Goal: Task Accomplishment & Management: Manage account settings

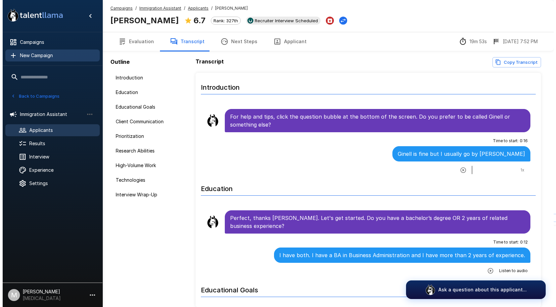
scroll to position [967, 0]
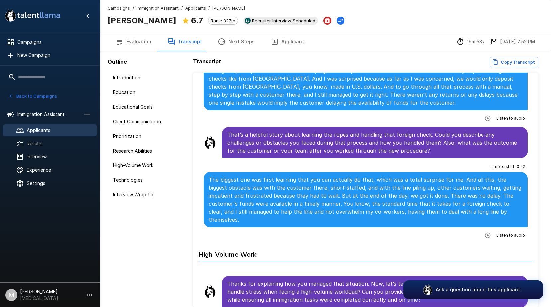
click at [114, 9] on u "Campaigns" at bounding box center [119, 8] width 22 height 5
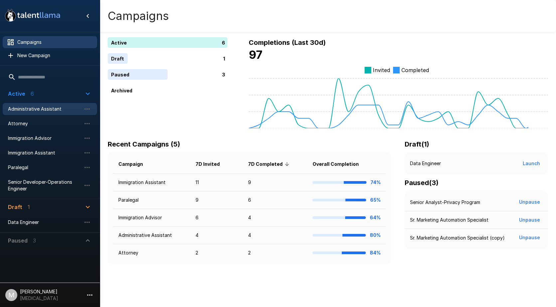
click at [48, 108] on span "Administrative Assistant" at bounding box center [44, 109] width 73 height 7
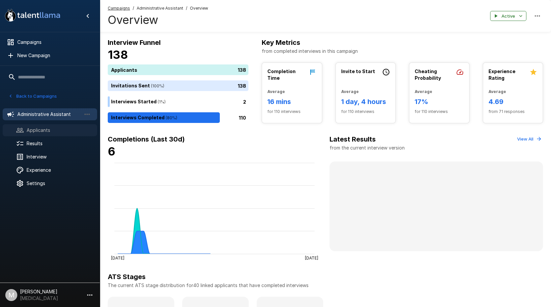
click at [47, 132] on span "Applicants" at bounding box center [59, 130] width 65 height 7
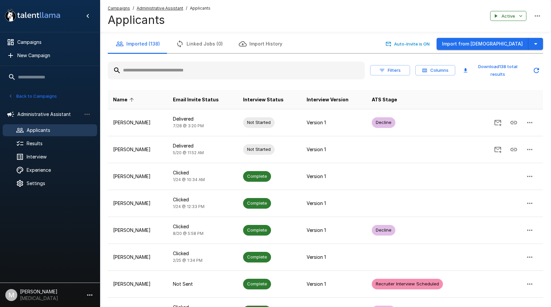
click at [163, 67] on input "text" at bounding box center [236, 70] width 257 height 12
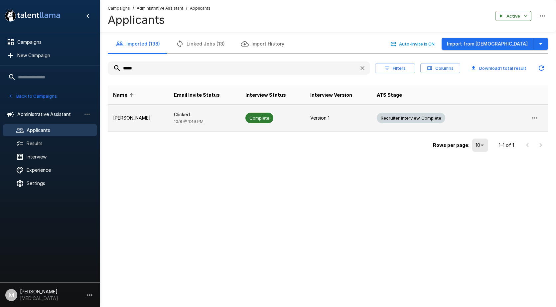
type input "*****"
click at [151, 122] on td "[PERSON_NAME]" at bounding box center [138, 118] width 61 height 27
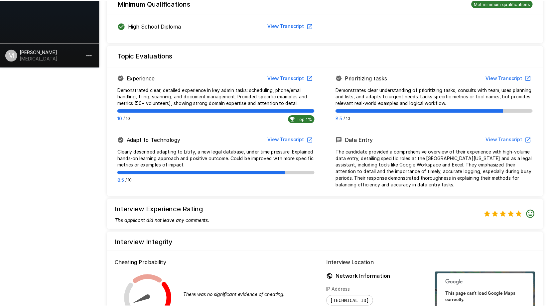
scroll to position [349, 0]
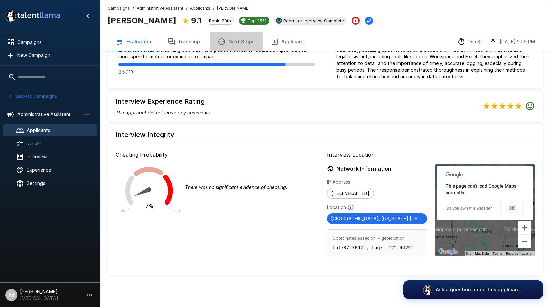
click at [236, 43] on button "Next Steps" at bounding box center [236, 41] width 53 height 19
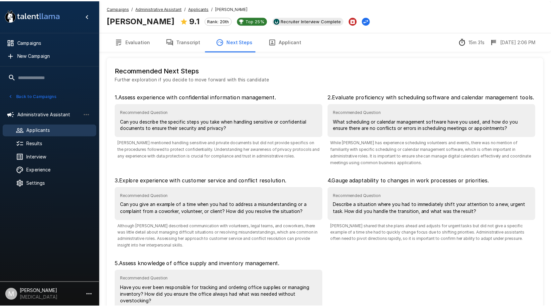
scroll to position [66, 0]
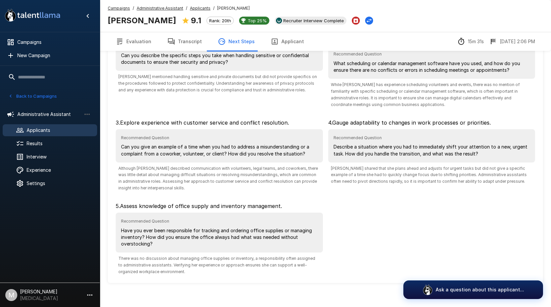
click at [184, 43] on button "Transcript" at bounding box center [184, 41] width 51 height 19
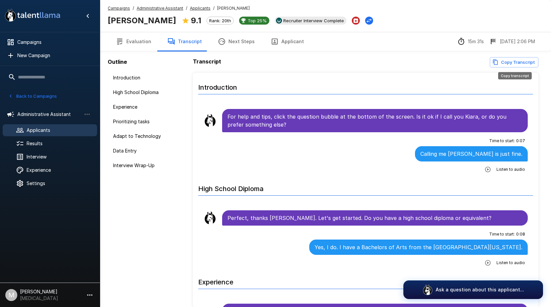
click at [507, 59] on button "Copy Transcript" at bounding box center [514, 62] width 49 height 10
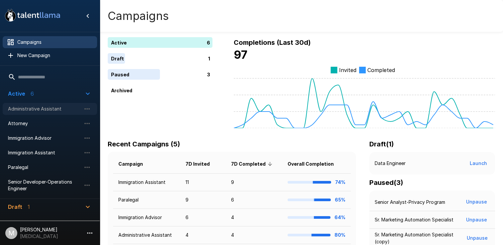
click at [38, 112] on span "Administrative Assistant" at bounding box center [44, 109] width 73 height 7
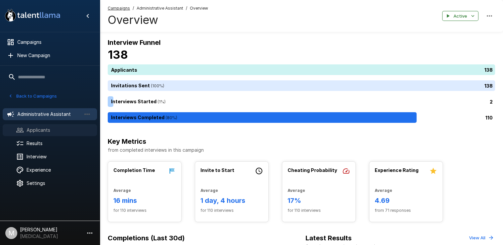
click at [46, 129] on span "Applicants" at bounding box center [59, 130] width 65 height 7
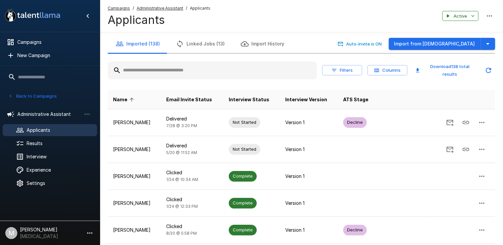
click at [158, 64] on input "text" at bounding box center [212, 70] width 209 height 12
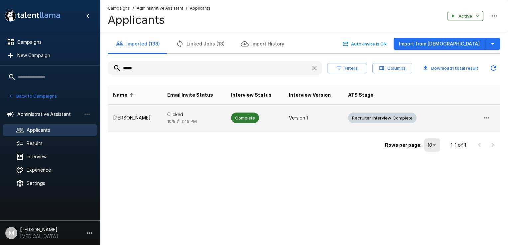
type input "*****"
click at [144, 128] on td "[PERSON_NAME]" at bounding box center [135, 118] width 54 height 27
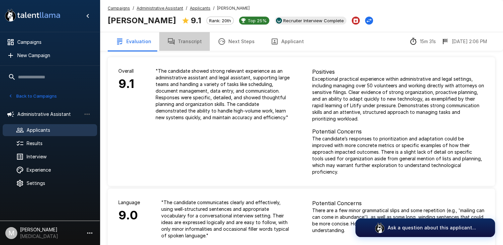
click at [183, 40] on button "Transcript" at bounding box center [184, 41] width 51 height 19
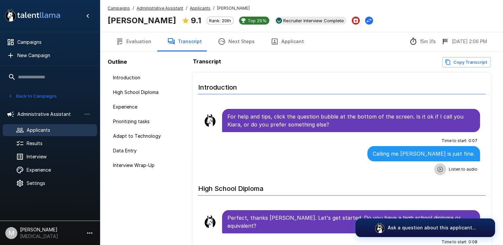
click at [439, 168] on button "button" at bounding box center [440, 170] width 12 height 12
